Goal: Information Seeking & Learning: Learn about a topic

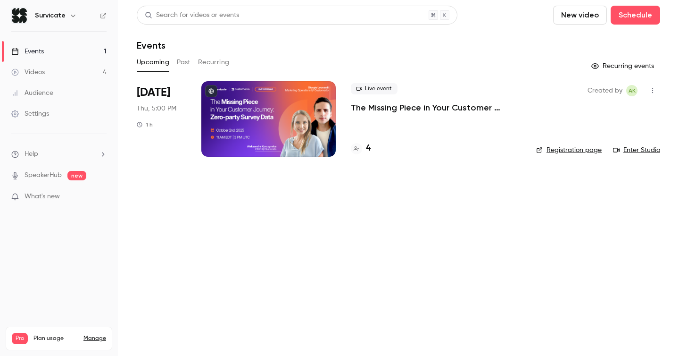
click at [357, 103] on p "The Missing Piece in Your Customer Journey: Zero-party Survey Data" at bounding box center [436, 107] width 170 height 11
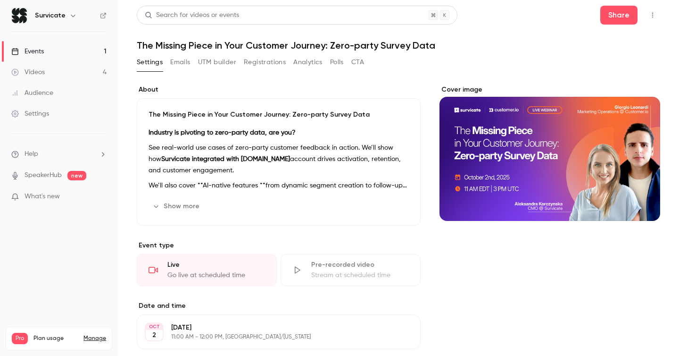
click at [278, 54] on div "Search for videos or events Share The Missing Piece in Your Customer Journey: Z…" at bounding box center [399, 281] width 524 height 550
click at [274, 58] on button "Registrations" at bounding box center [265, 62] width 42 height 15
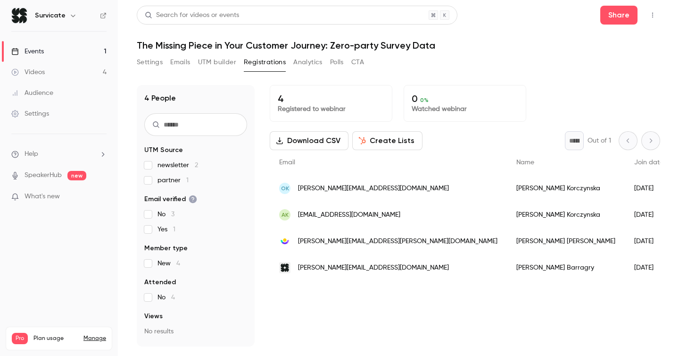
click at [507, 190] on div "[PERSON_NAME]" at bounding box center [566, 188] width 118 height 26
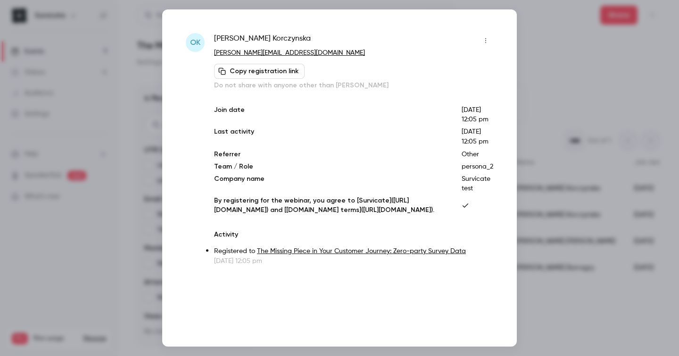
click at [556, 85] on div at bounding box center [339, 178] width 679 height 356
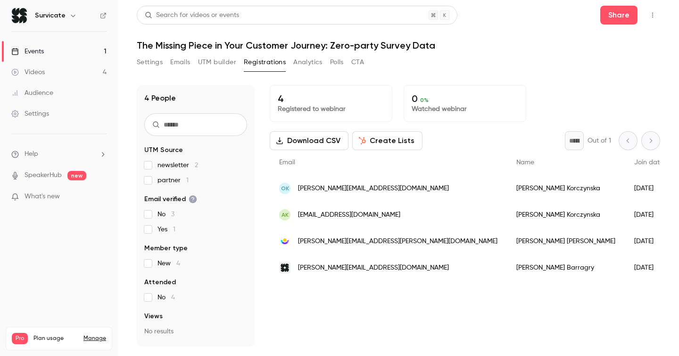
click at [400, 215] on span "[EMAIL_ADDRESS][DOMAIN_NAME]" at bounding box center [349, 215] width 102 height 10
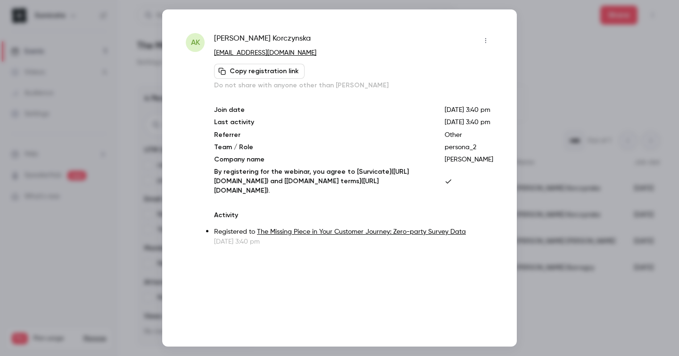
click at [537, 78] on div at bounding box center [339, 178] width 679 height 356
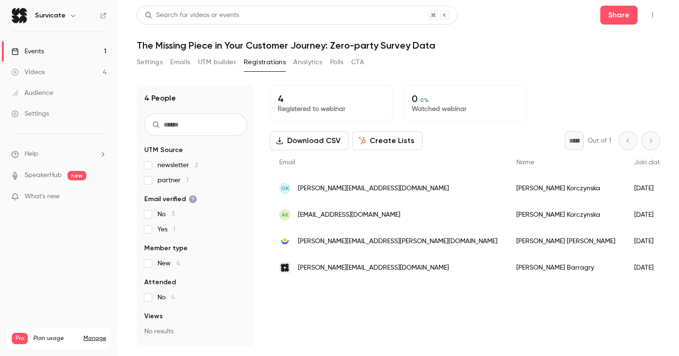
click at [352, 65] on button "CTA" at bounding box center [357, 62] width 13 height 15
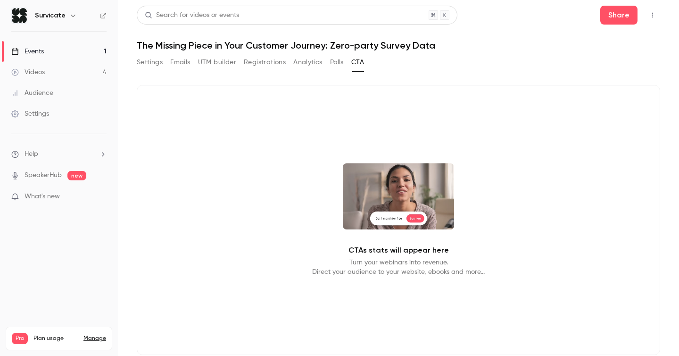
click at [272, 61] on button "Registrations" at bounding box center [265, 62] width 42 height 15
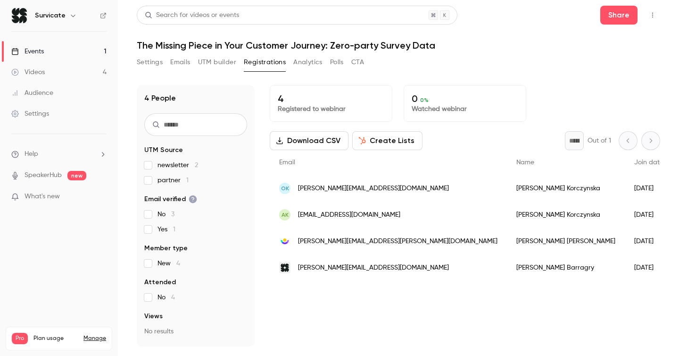
click at [142, 59] on button "Settings" at bounding box center [150, 62] width 26 height 15
